Goal: Find specific page/section: Find specific page/section

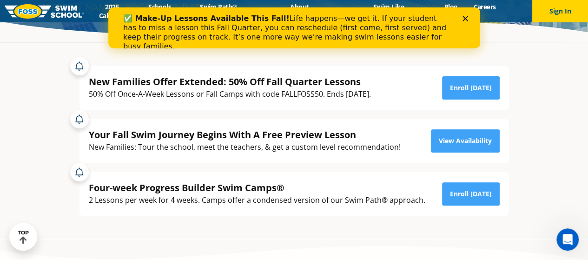
scroll to position [93, 0]
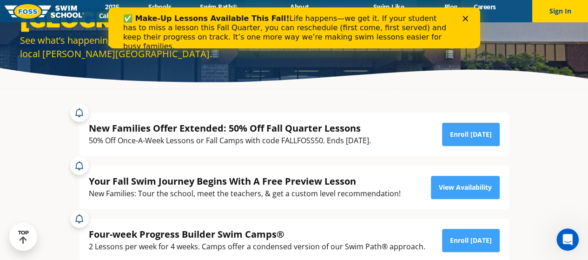
click at [468, 18] on div "Close" at bounding box center [466, 19] width 9 height 6
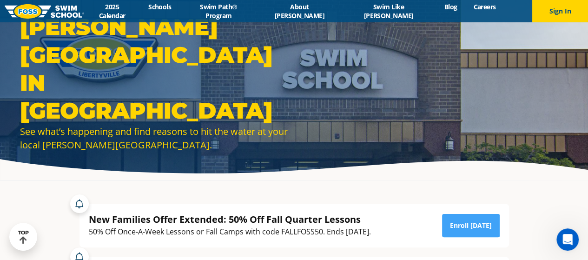
scroll to position [0, 0]
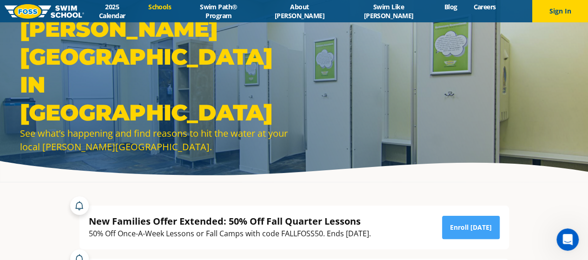
click at [180, 11] on link "Schools" at bounding box center [159, 6] width 39 height 9
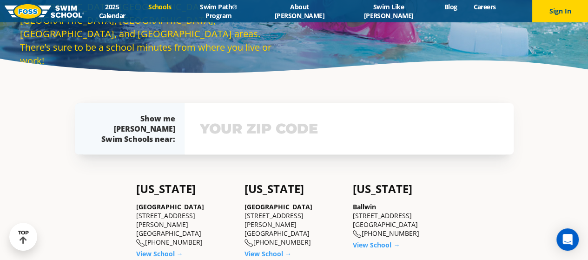
click at [258, 137] on input "text" at bounding box center [349, 128] width 303 height 27
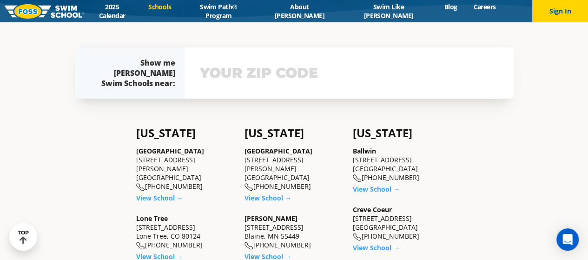
scroll to position [159, 0]
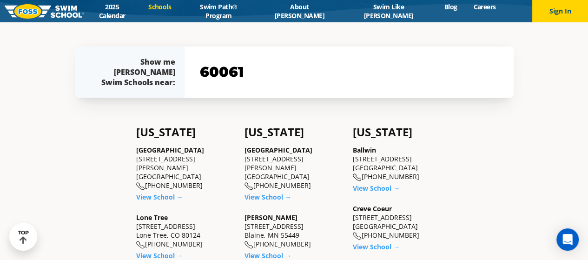
type input "60061"
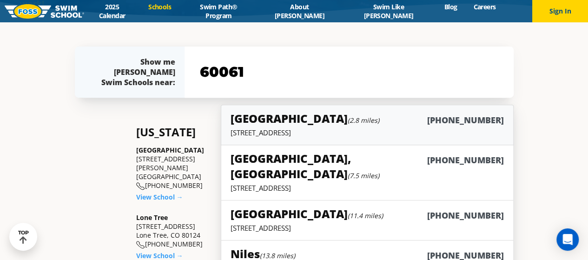
click at [264, 113] on h5 "[GEOGRAPHIC_DATA] (2.8 miles)" at bounding box center [305, 118] width 149 height 15
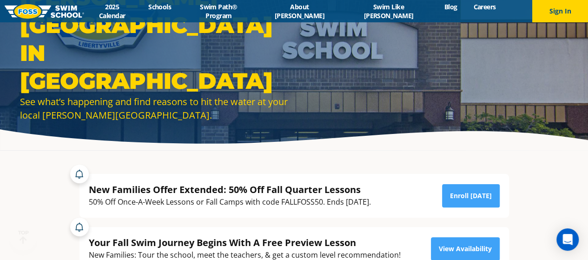
scroll to position [140, 0]
